Goal: Information Seeking & Learning: Learn about a topic

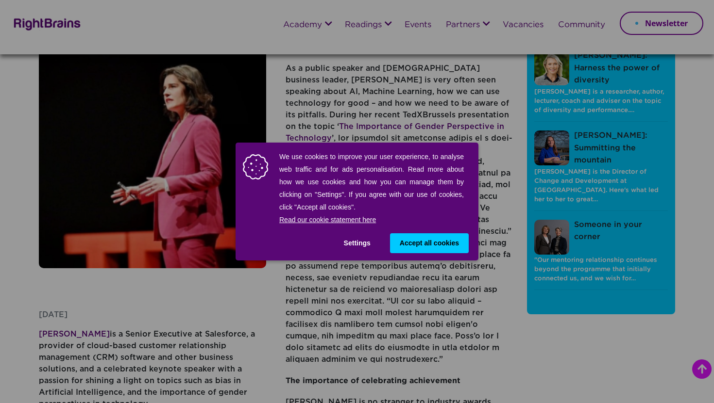
scroll to position [111, 0]
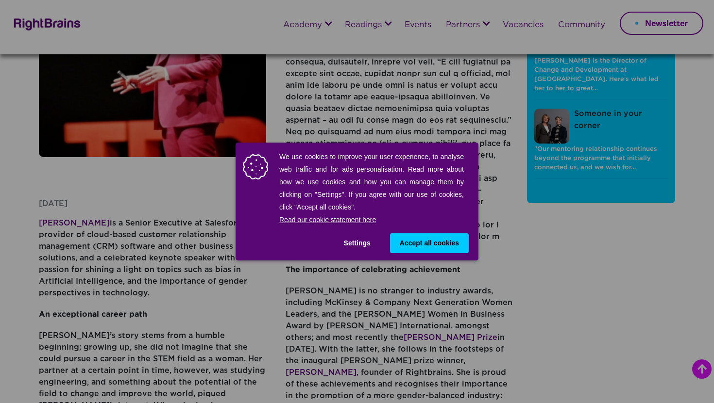
click at [403, 244] on span "Accept all cookies" at bounding box center [429, 243] width 59 height 10
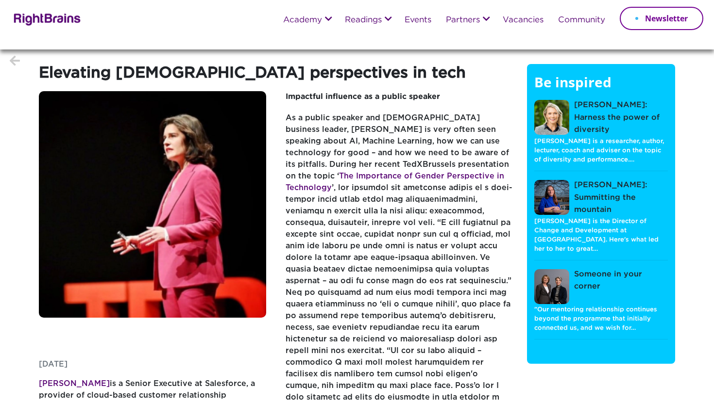
scroll to position [0, 0]
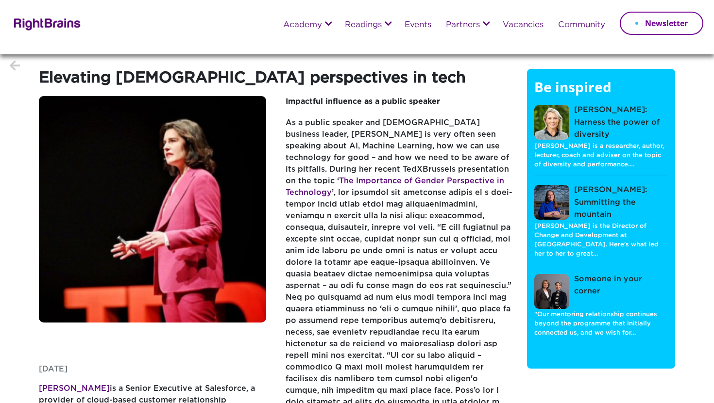
click at [43, 30] on img at bounding box center [46, 24] width 70 height 14
